Goal: Task Accomplishment & Management: Complete application form

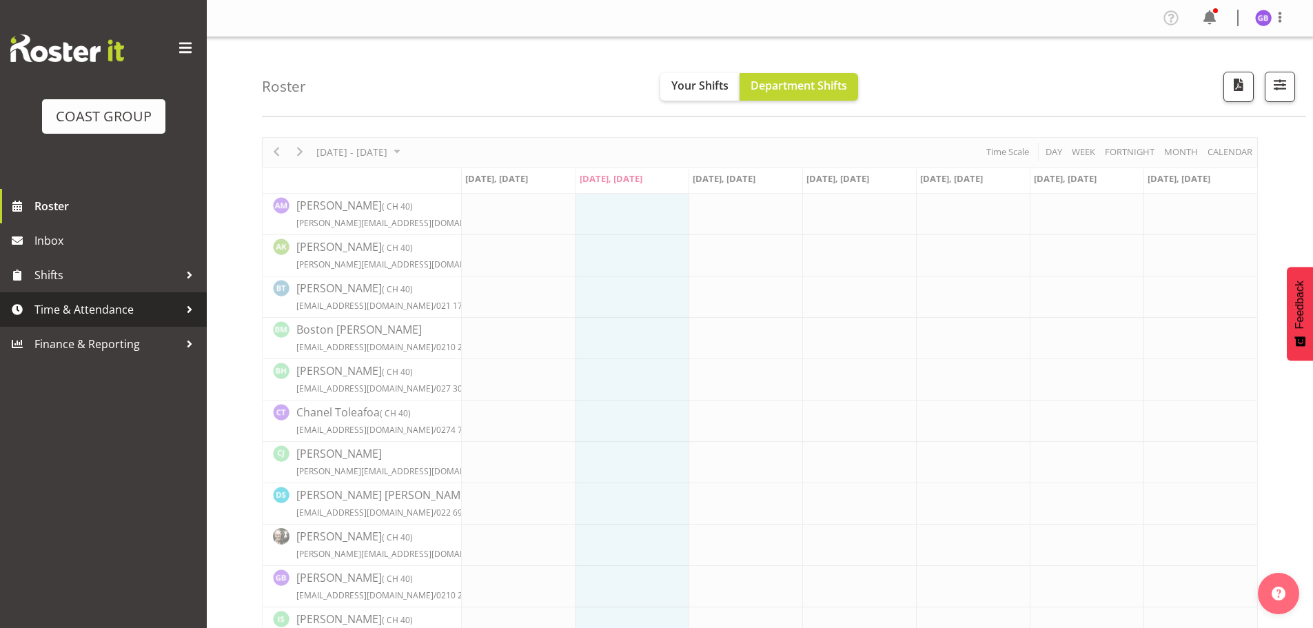
click at [61, 307] on span "Time & Attendance" at bounding box center [106, 309] width 145 height 21
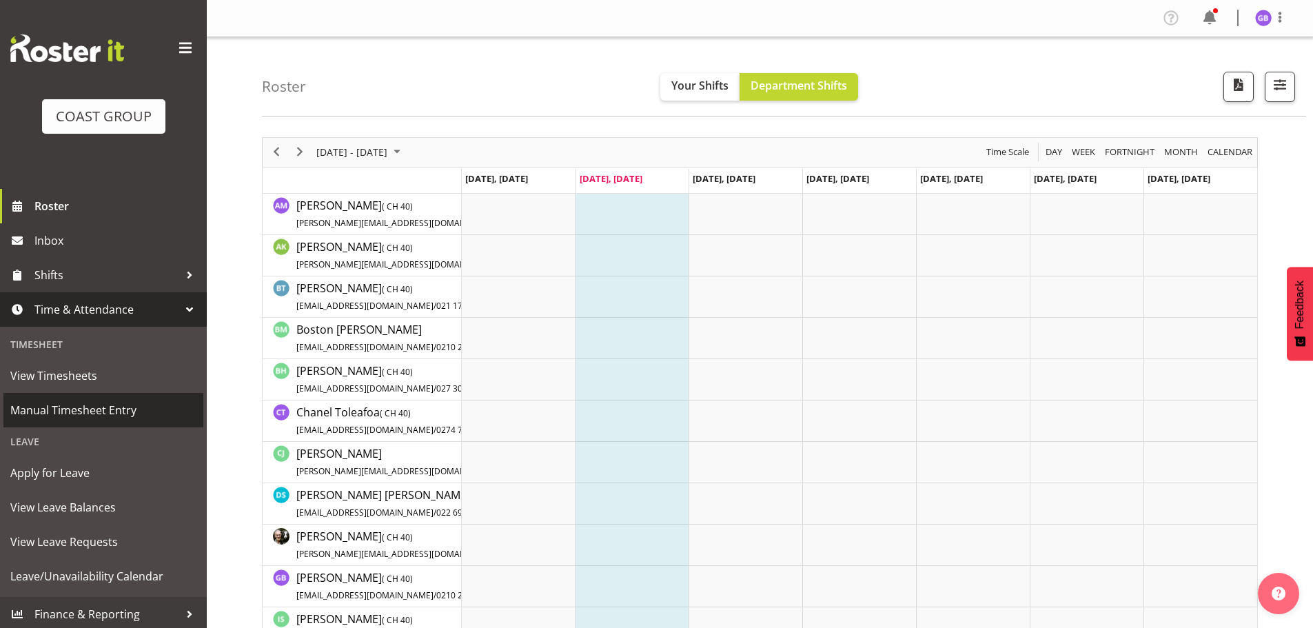
click at [91, 406] on span "Manual Timesheet Entry" at bounding box center [103, 410] width 186 height 21
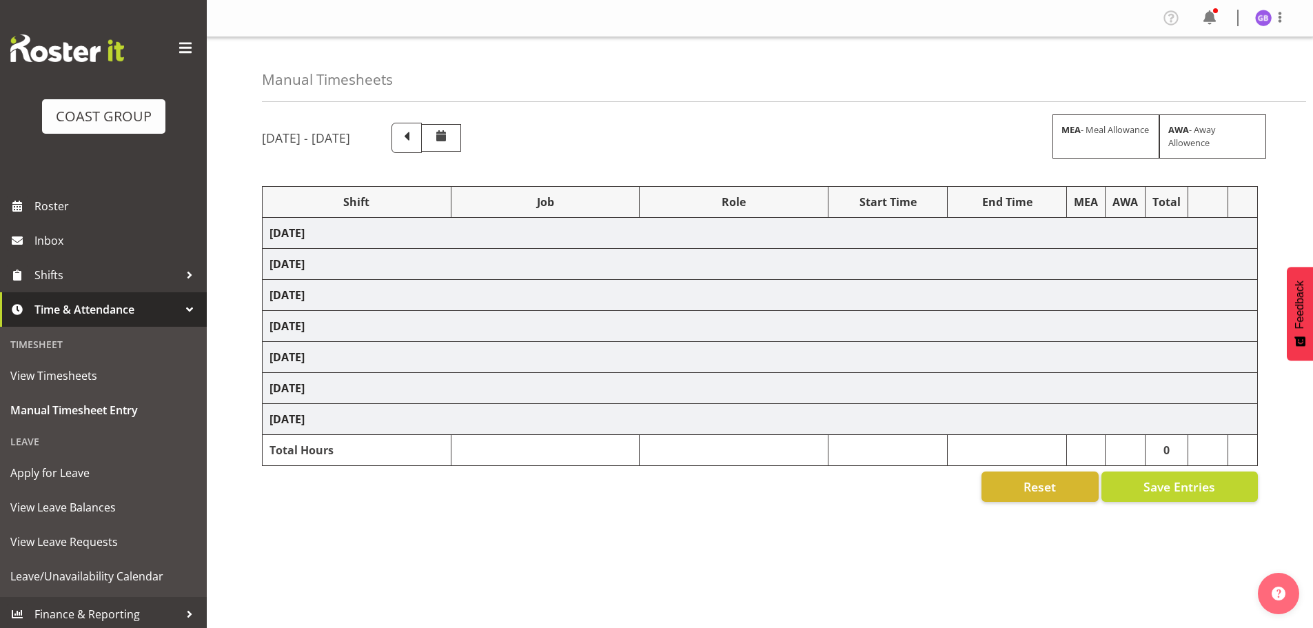
select select "16481"
select select "610"
select select "16481"
select select "610"
select select "16481"
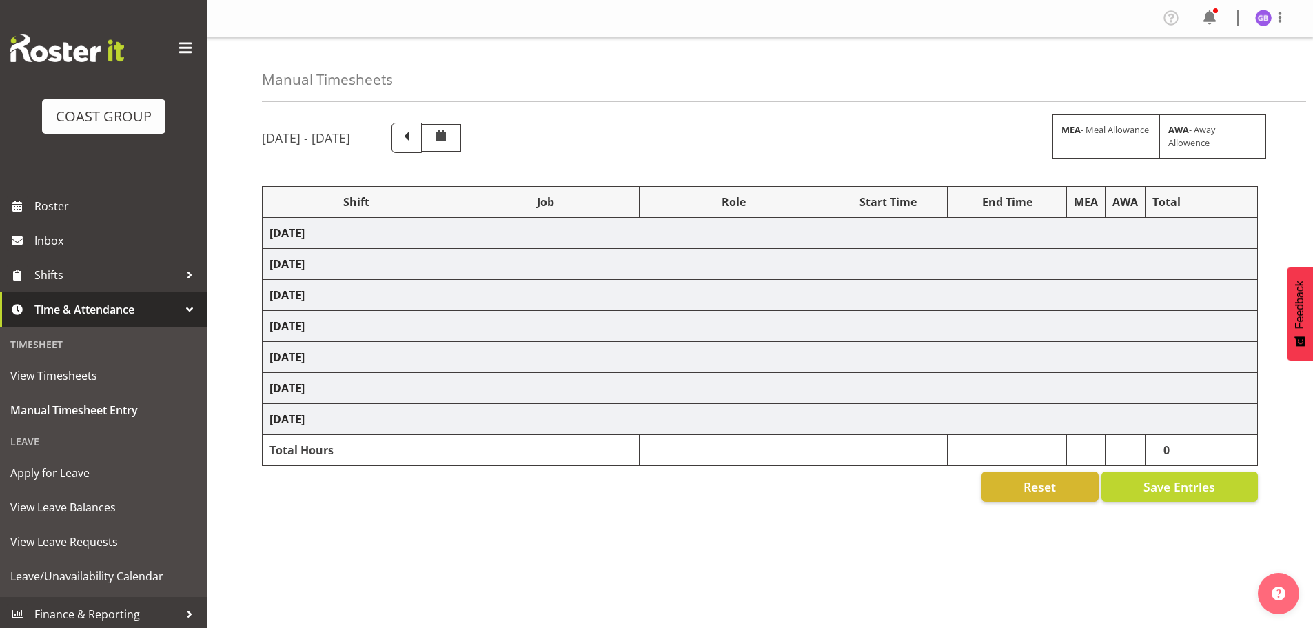
select select "610"
select select "16481"
select select "610"
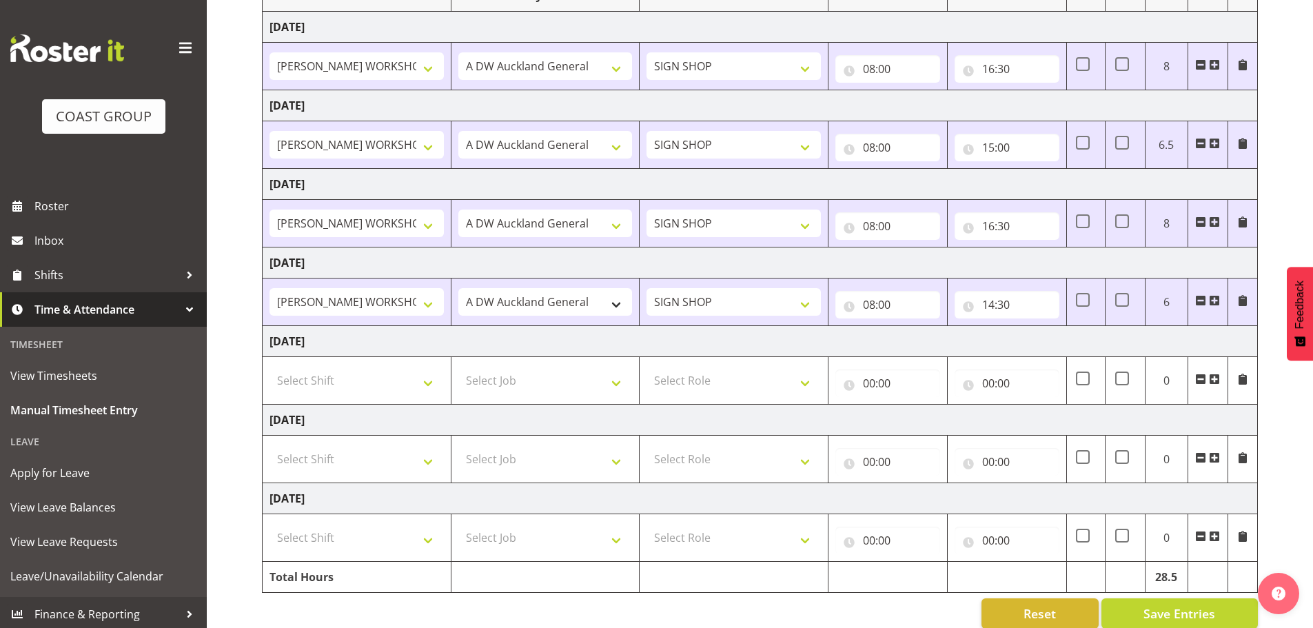
scroll to position [207, 0]
click at [324, 463] on select "Select Shift AKL SIGN ADMIN1 (LEAVE ALONE, DONT MAKE INACTIVE) DW ACCOUNT MANAG…" at bounding box center [357, 459] width 174 height 28
select select "16481"
click at [270, 445] on select "Select Shift AKL SIGN ADMIN1 (LEAVE ALONE, DONT MAKE INACTIVE) DW ACCOUNT MANAG…" at bounding box center [357, 459] width 174 height 28
drag, startPoint x: 334, startPoint y: 542, endPoint x: 336, endPoint y: 549, distance: 7.2
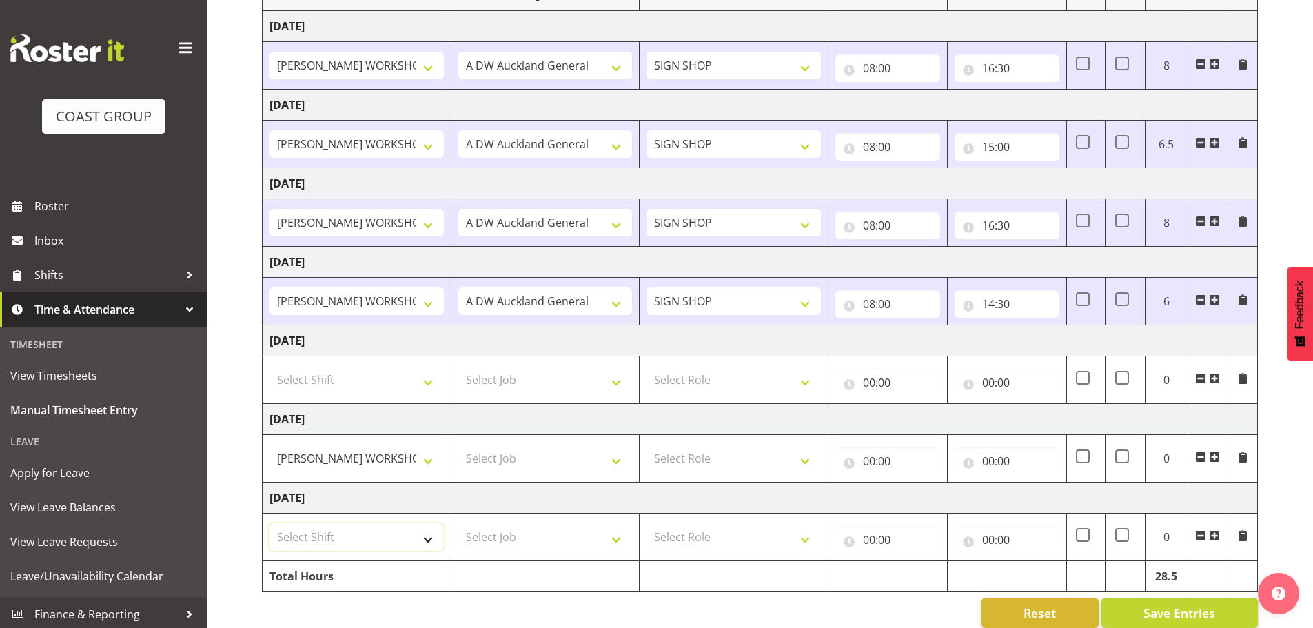
click at [334, 542] on select "Select Shift AKL SIGN ADMIN1 (LEAVE ALONE, DONT MAKE INACTIVE) DW ACCOUNT MANAG…" at bounding box center [357, 537] width 174 height 28
select select "16481"
click at [270, 523] on select "Select Shift AKL SIGN ADMIN1 (LEAVE ALONE, DONT MAKE INACTIVE) DW ACCOUNT MANAG…" at bounding box center [357, 537] width 174 height 28
click at [494, 541] on select "Select Job 1 Carlton Events 1 Carlton Hamilton 1 Carlton Wellington 1 EHS WAREH…" at bounding box center [545, 537] width 174 height 28
select select "610"
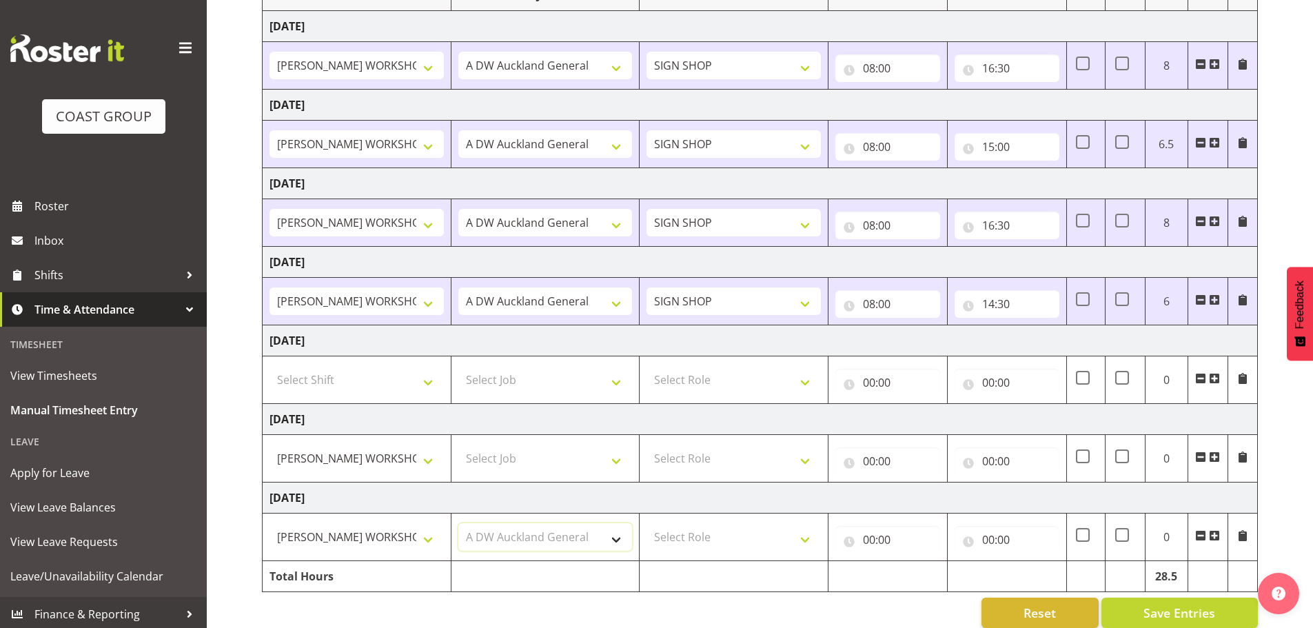
click at [458, 523] on select "Select Job 1 Carlton Events 1 Carlton Hamilton 1 Carlton Wellington 1 EHS WAREH…" at bounding box center [545, 537] width 174 height 28
click at [498, 456] on select "Select Job 1 Carlton Events 1 Carlton Hamilton 1 Carlton Wellington 1 EHS WAREH…" at bounding box center [545, 459] width 174 height 28
select select "610"
click at [458, 445] on select "Select Job 1 Carlton Events 1 Carlton Hamilton 1 Carlton Wellington 1 EHS WAREH…" at bounding box center [545, 459] width 174 height 28
click at [690, 540] on select "Select Role SIGN SHOP" at bounding box center [734, 537] width 174 height 28
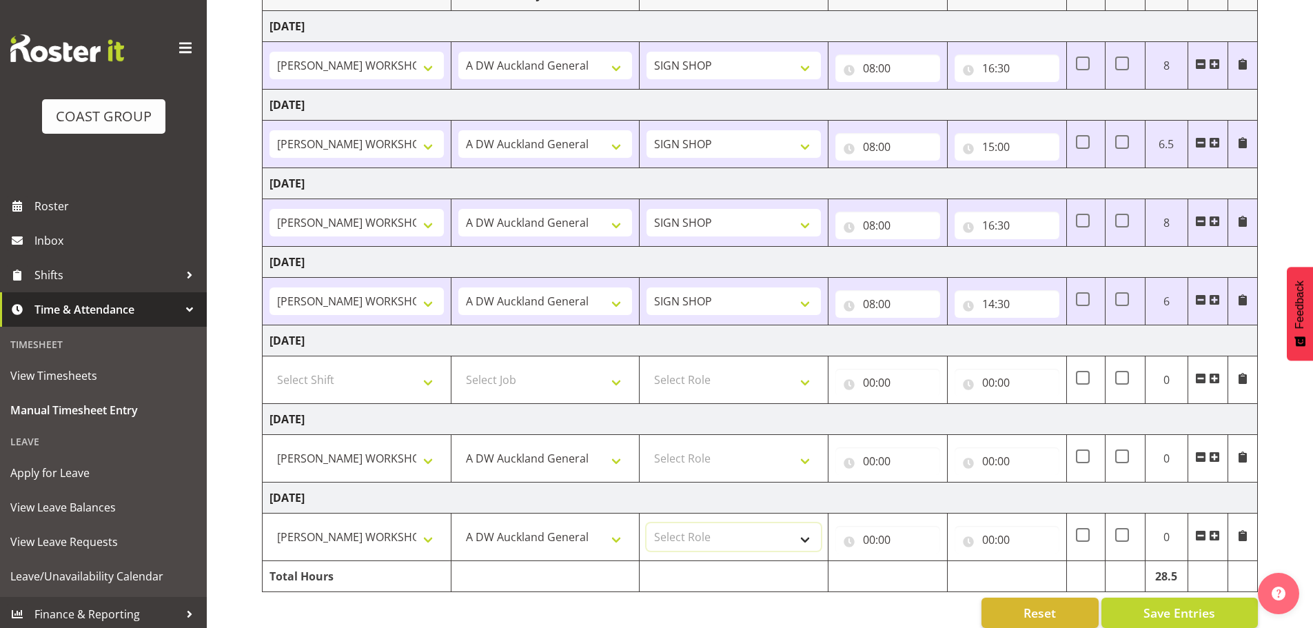
select select "541"
click at [647, 523] on select "Select Role SIGN SHOP" at bounding box center [734, 537] width 174 height 28
drag, startPoint x: 704, startPoint y: 465, endPoint x: 704, endPoint y: 471, distance: 6.9
click at [704, 465] on select "Select Role SIGN SHOP" at bounding box center [734, 459] width 174 height 28
select select "541"
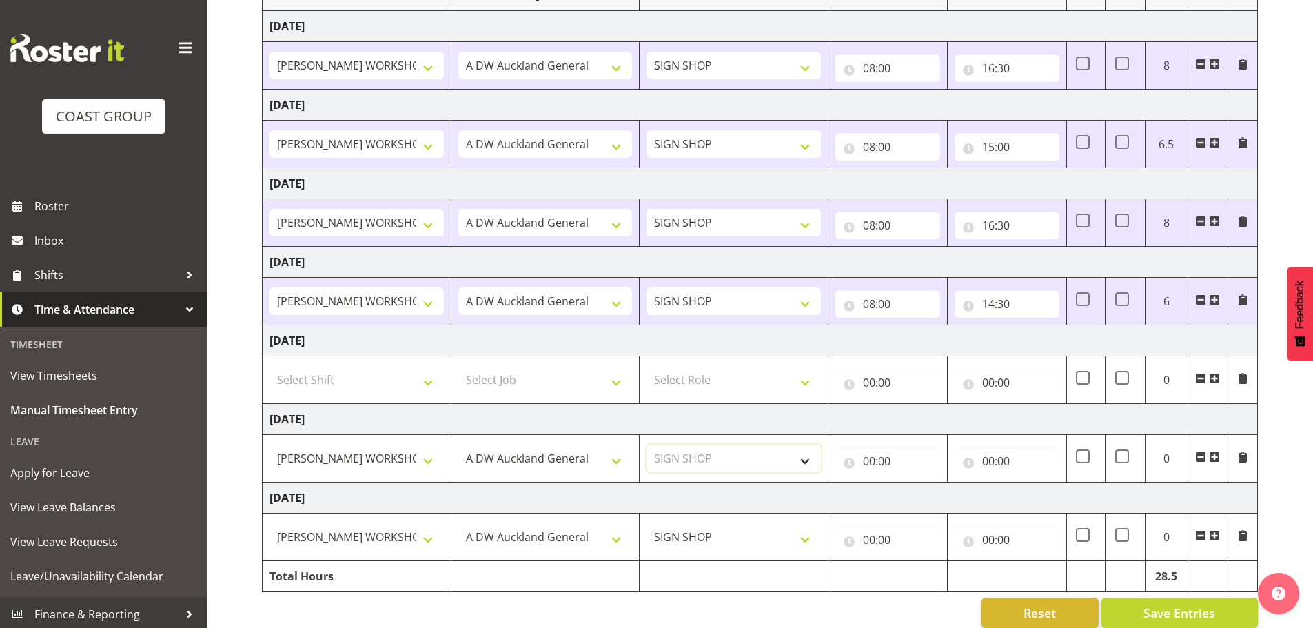
click at [647, 445] on select "Select Role SIGN SHOP" at bounding box center [734, 459] width 174 height 28
click at [863, 461] on input "00:00" at bounding box center [887, 461] width 105 height 28
drag, startPoint x: 915, startPoint y: 495, endPoint x: 919, endPoint y: 484, distance: 11.8
click at [915, 495] on select "00 01 02 03 04 05 06 07 08 09 10 11 12 13 14 15 16 17 18 19 20 21 22 23" at bounding box center [929, 497] width 31 height 28
select select "8"
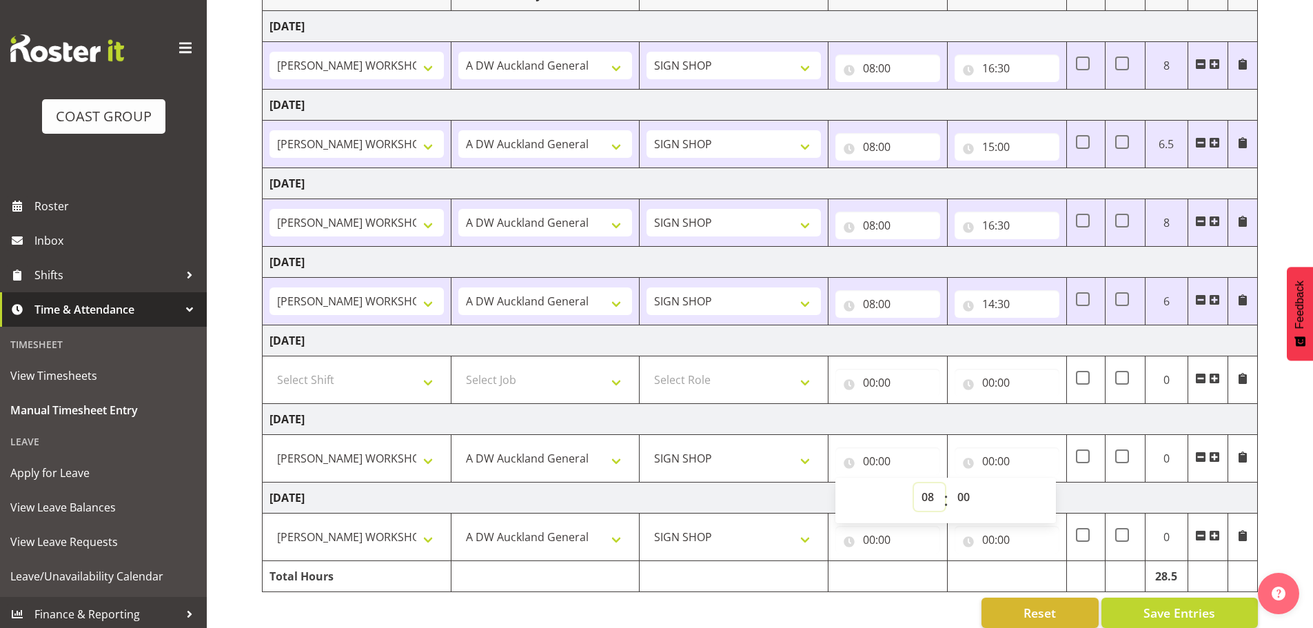
click at [914, 483] on select "00 01 02 03 04 05 06 07 08 09 10 11 12 13 14 15 16 17 18 19 20 21 22 23" at bounding box center [929, 497] width 31 height 28
type input "08:00"
click at [868, 540] on input "00:00" at bounding box center [887, 540] width 105 height 28
drag, startPoint x: 927, startPoint y: 573, endPoint x: 927, endPoint y: 562, distance: 10.3
click at [927, 572] on select "00 01 02 03 04 05 06 07 08 09 10 11 12 13 14 15 16 17 18 19 20 21 22 23" at bounding box center [929, 576] width 31 height 28
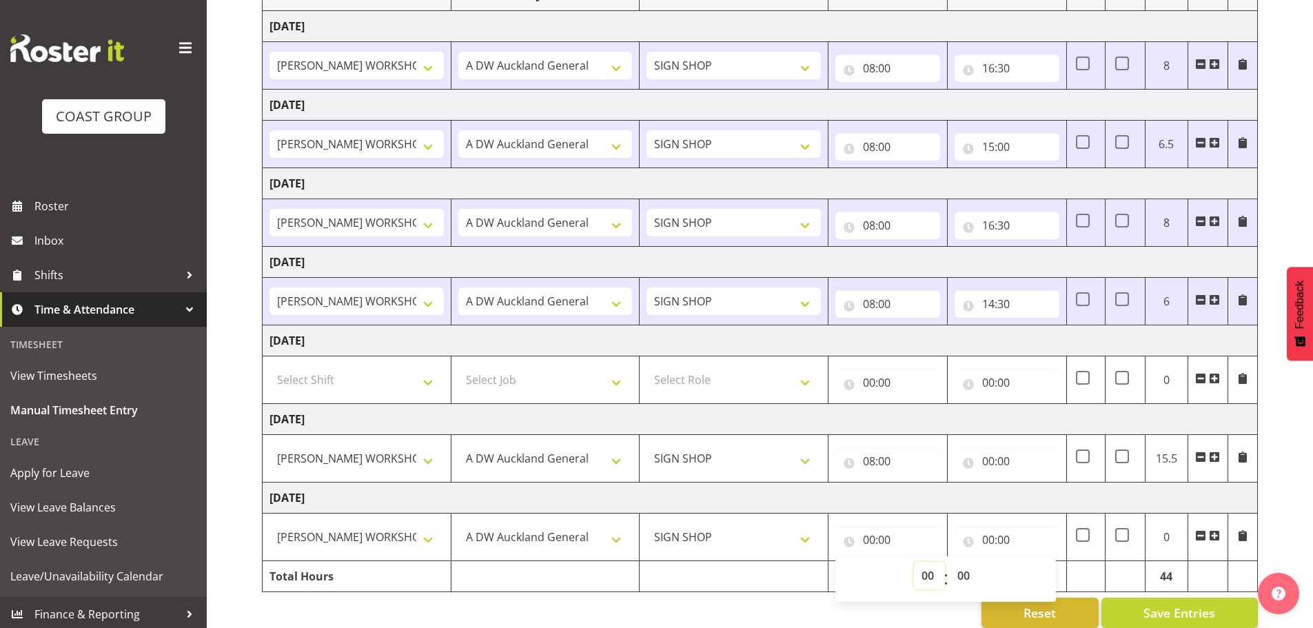
select select "8"
click at [914, 562] on select "00 01 02 03 04 05 06 07 08 09 10 11 12 13 14 15 16 17 18 19 20 21 22 23" at bounding box center [929, 576] width 31 height 28
type input "08:00"
click at [986, 460] on input "00:00" at bounding box center [1007, 461] width 105 height 28
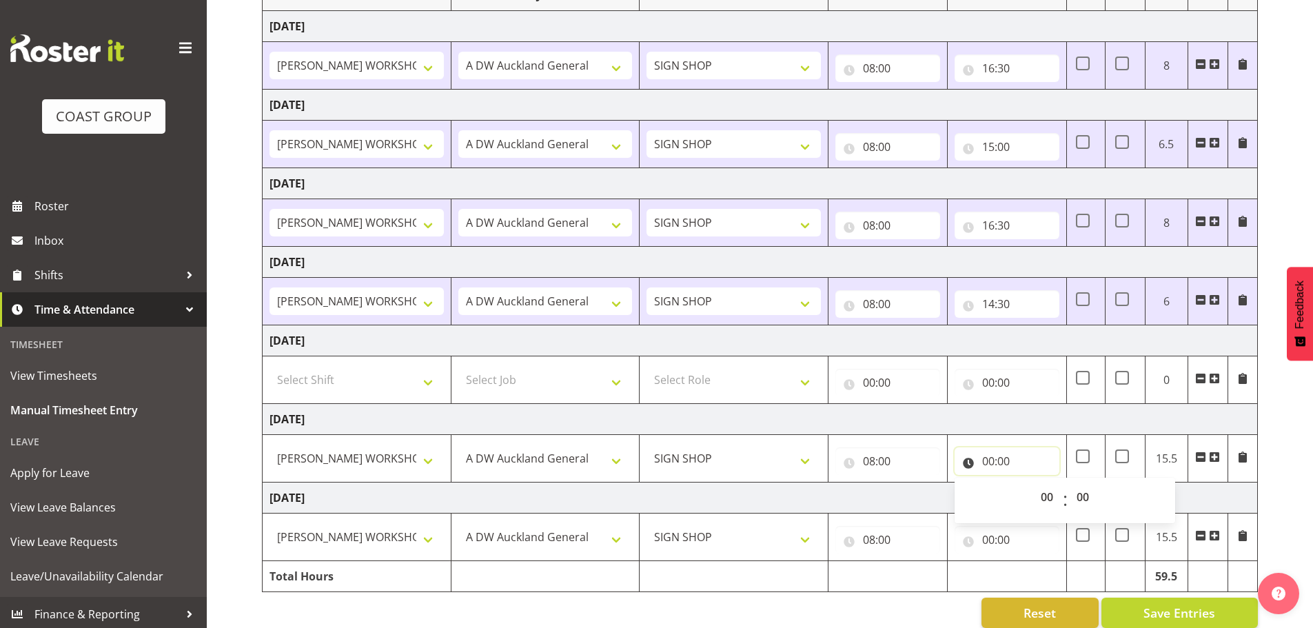
click at [984, 460] on input "00:00" at bounding box center [1007, 461] width 105 height 28
click at [990, 462] on input "00:00" at bounding box center [1007, 461] width 105 height 28
click at [1042, 495] on select "00 01 02 03 04 05 06 07 08 09 10 11 12 13 14 15 16 17 18 19 20 21 22 23" at bounding box center [1048, 497] width 31 height 28
select select "17"
click at [1033, 483] on select "00 01 02 03 04 05 06 07 08 09 10 11 12 13 14 15 16 17 18 19 20 21 22 23" at bounding box center [1048, 497] width 31 height 28
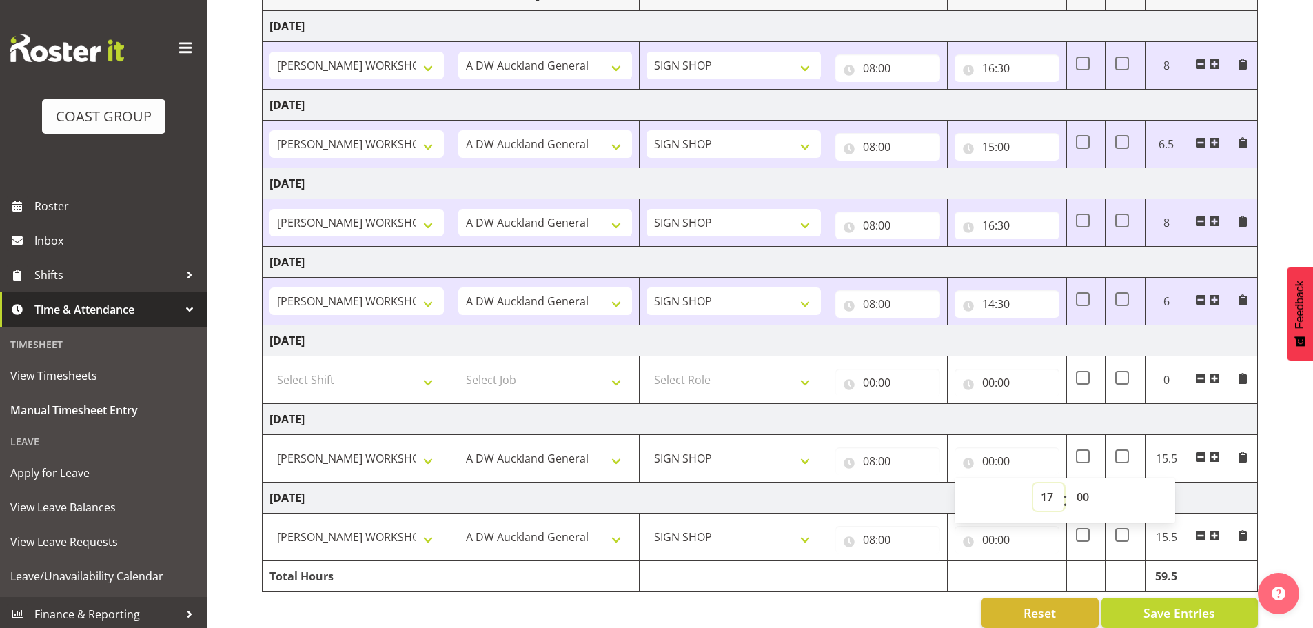
type input "17:00"
click at [983, 538] on input "00:00" at bounding box center [1007, 540] width 105 height 28
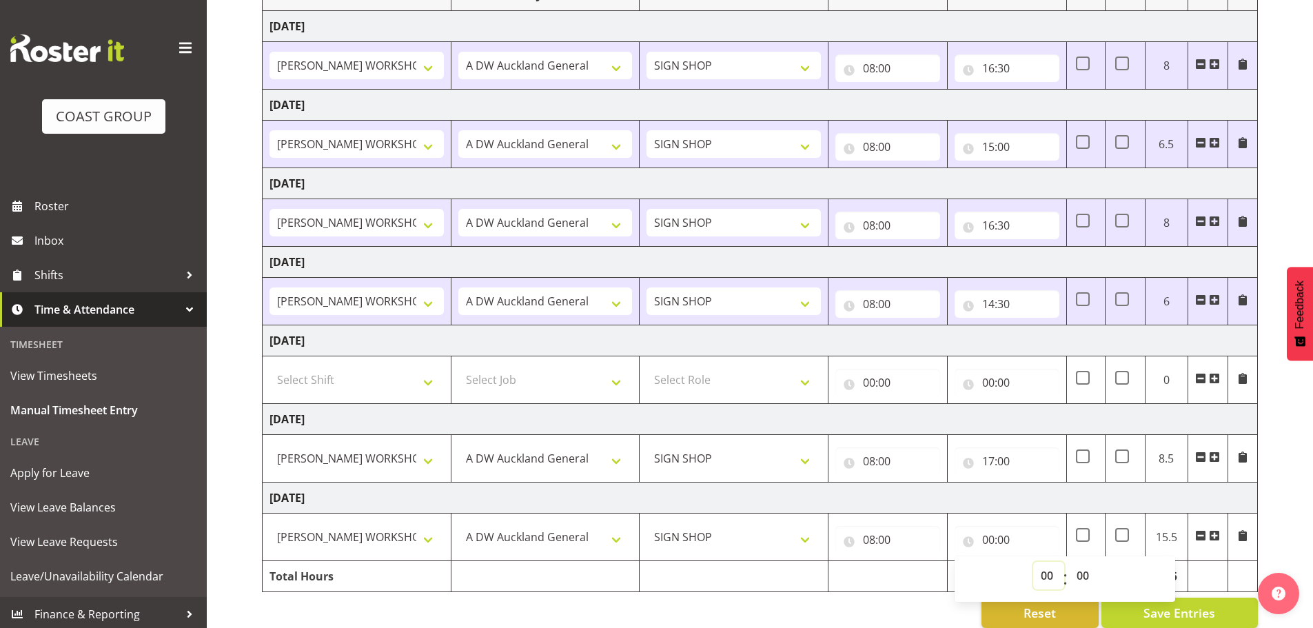
click at [1043, 571] on select "00 01 02 03 04 05 06 07 08 09 10 11 12 13 14 15 16 17 18 19 20 21 22 23" at bounding box center [1048, 576] width 31 height 28
select select "16"
click at [1033, 562] on select "00 01 02 03 04 05 06 07 08 09 10 11 12 13 14 15 16 17 18 19 20 21 22 23" at bounding box center [1048, 576] width 31 height 28
type input "16:00"
click at [1081, 569] on select "00 01 02 03 04 05 06 07 08 09 10 11 12 13 14 15 16 17 18 19 20 21 22 23 24 25 2…" at bounding box center [1084, 576] width 31 height 28
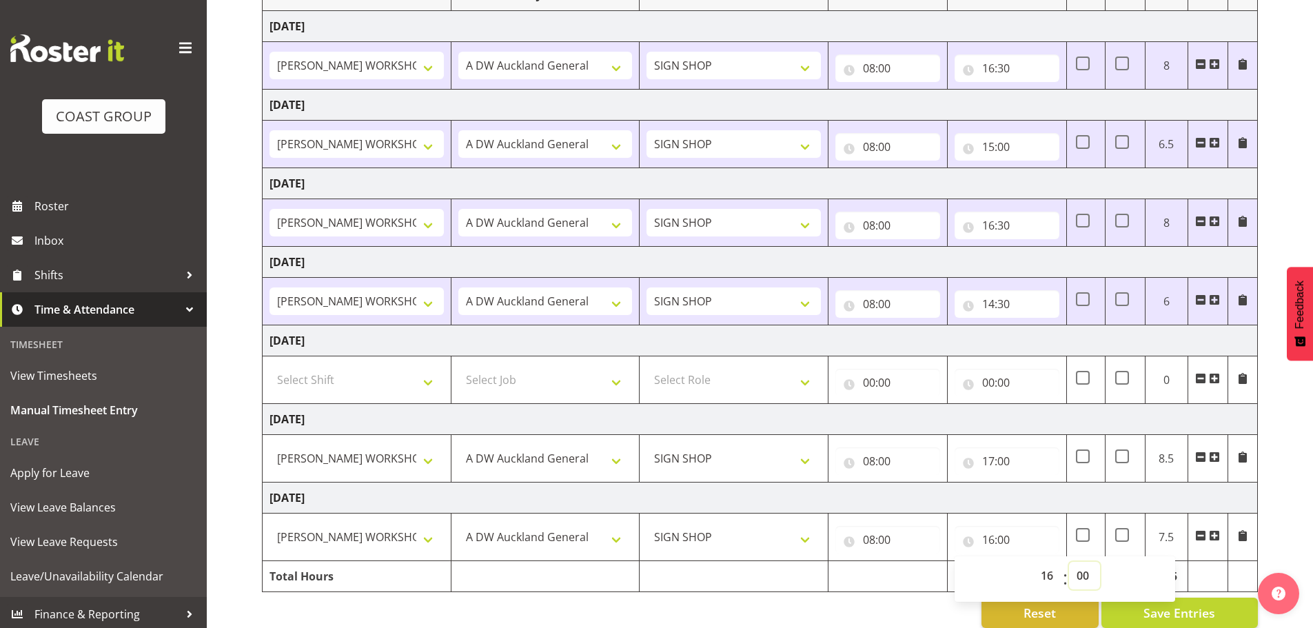
select select "30"
click at [1069, 562] on select "00 01 02 03 04 05 06 07 08 09 10 11 12 13 14 15 16 17 18 19 20 21 22 23 24 25 2…" at bounding box center [1084, 576] width 31 height 28
type input "16:30"
click at [1159, 617] on span "Save Entries" at bounding box center [1180, 613] width 72 height 18
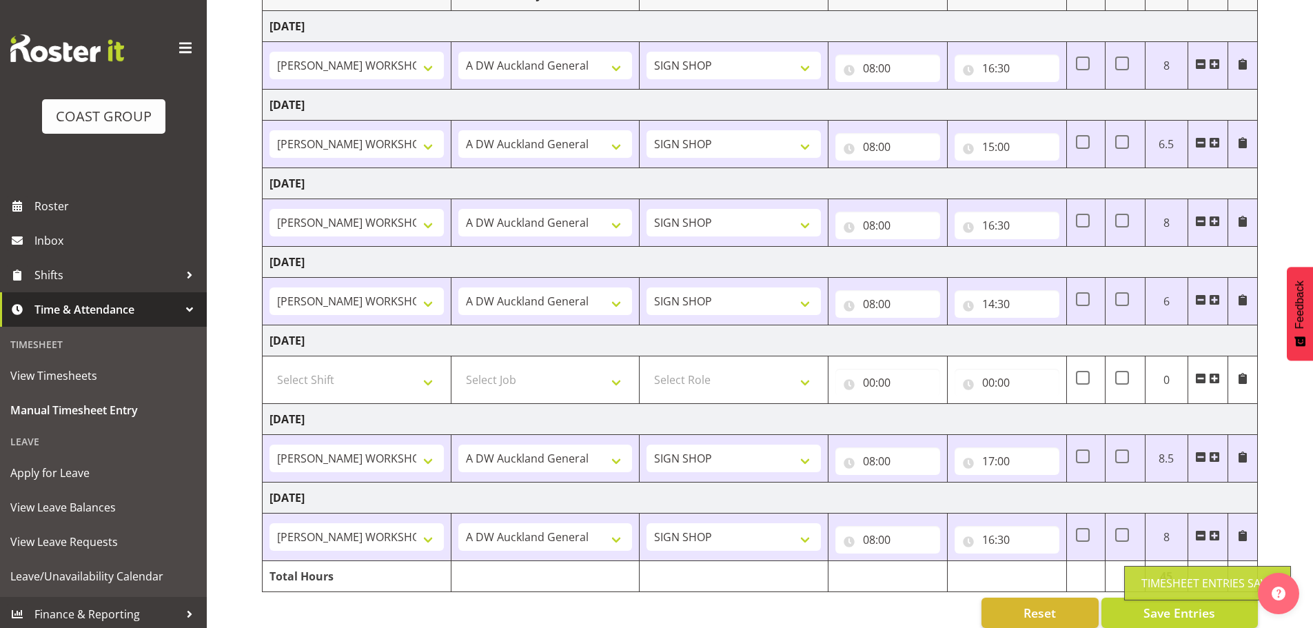
click at [1279, 484] on div "August 6th - August 12th 2025 MEA - Meal Allowance AWA - Away Allowence Shift J…" at bounding box center [787, 272] width 1051 height 733
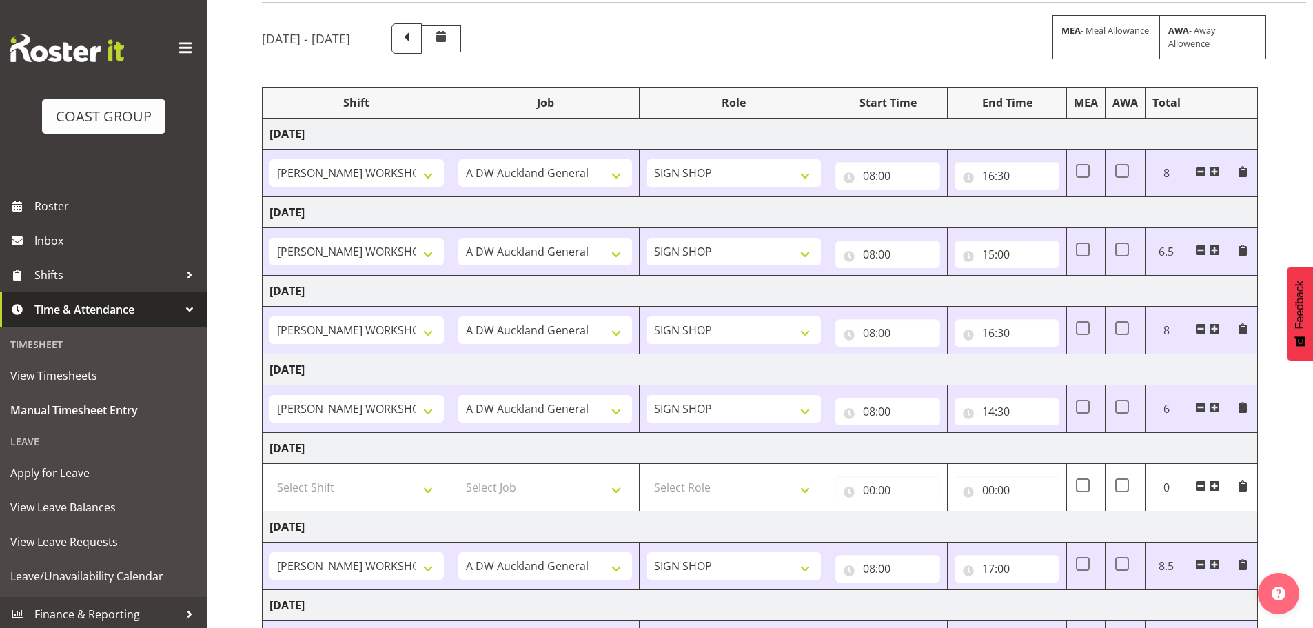
scroll to position [0, 0]
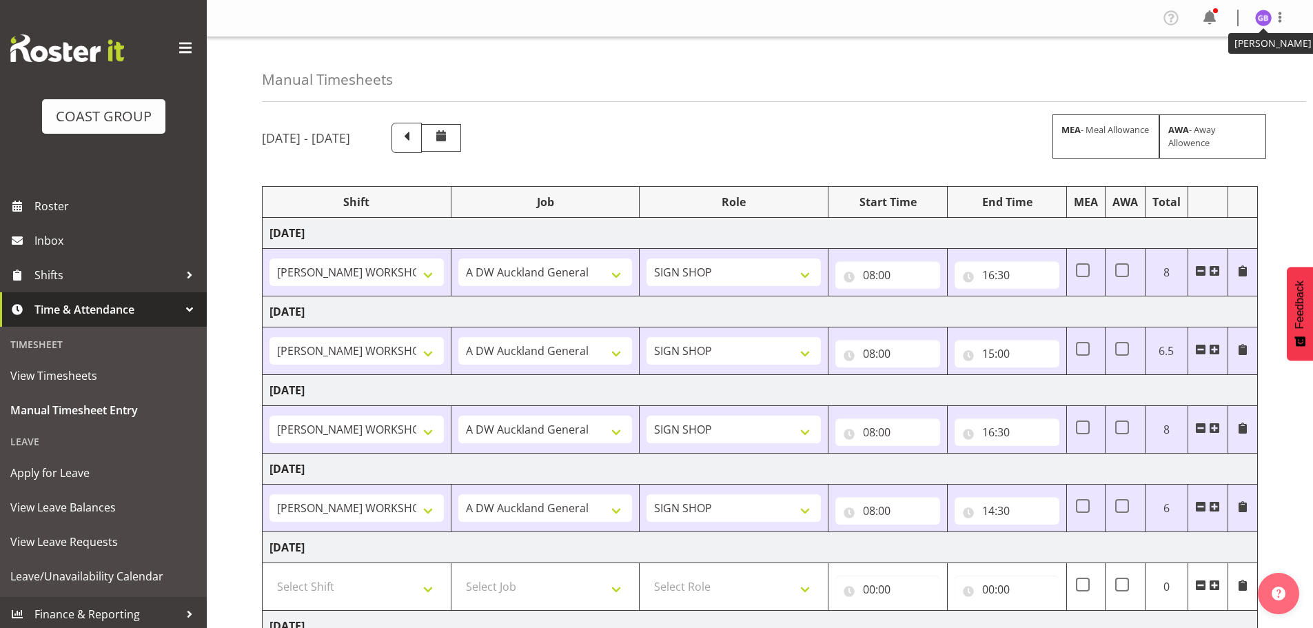
click at [1264, 19] on img at bounding box center [1263, 18] width 17 height 17
click at [1221, 71] on link "Log Out" at bounding box center [1222, 72] width 132 height 25
